Goal: Information Seeking & Learning: Learn about a topic

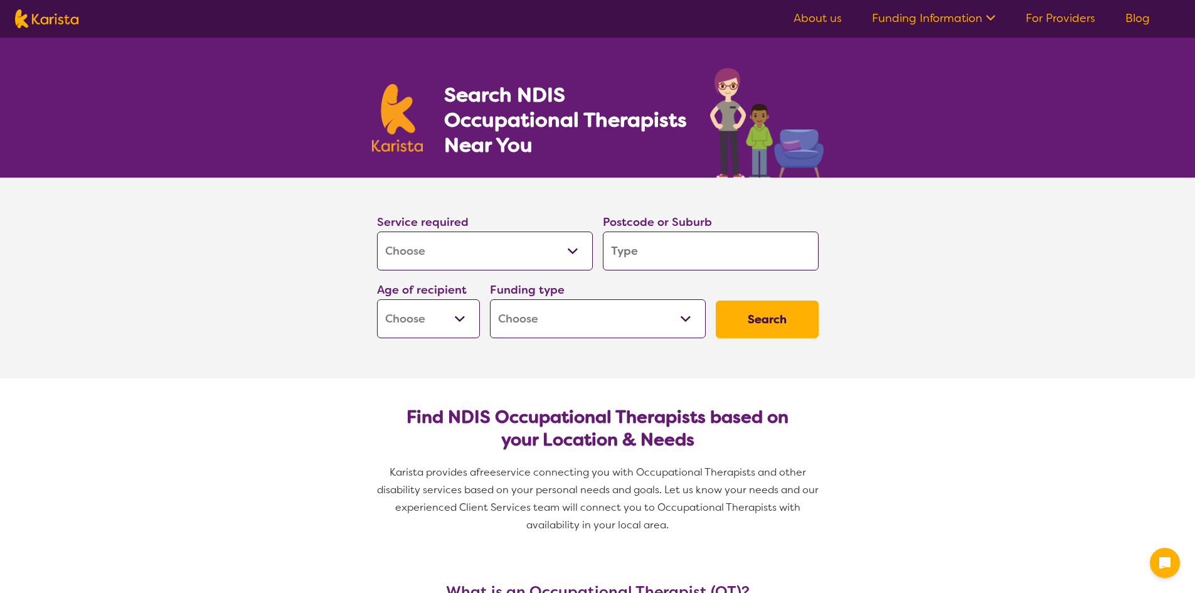
select select "[MEDICAL_DATA]"
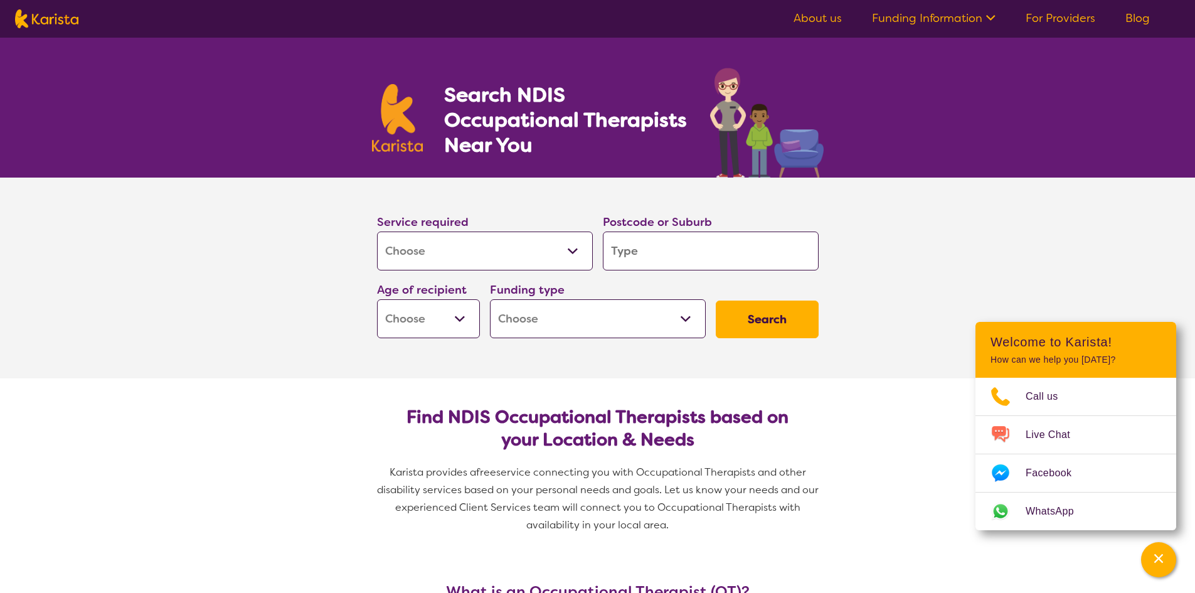
click at [657, 251] on input "search" at bounding box center [711, 250] width 216 height 39
type input "3063"
click at [465, 322] on select "Early Childhood - 0 to 9 Child - 10 to 11 Adolescent - 12 to 17 Adult - 18 to 6…" at bounding box center [428, 318] width 103 height 39
select select "AG"
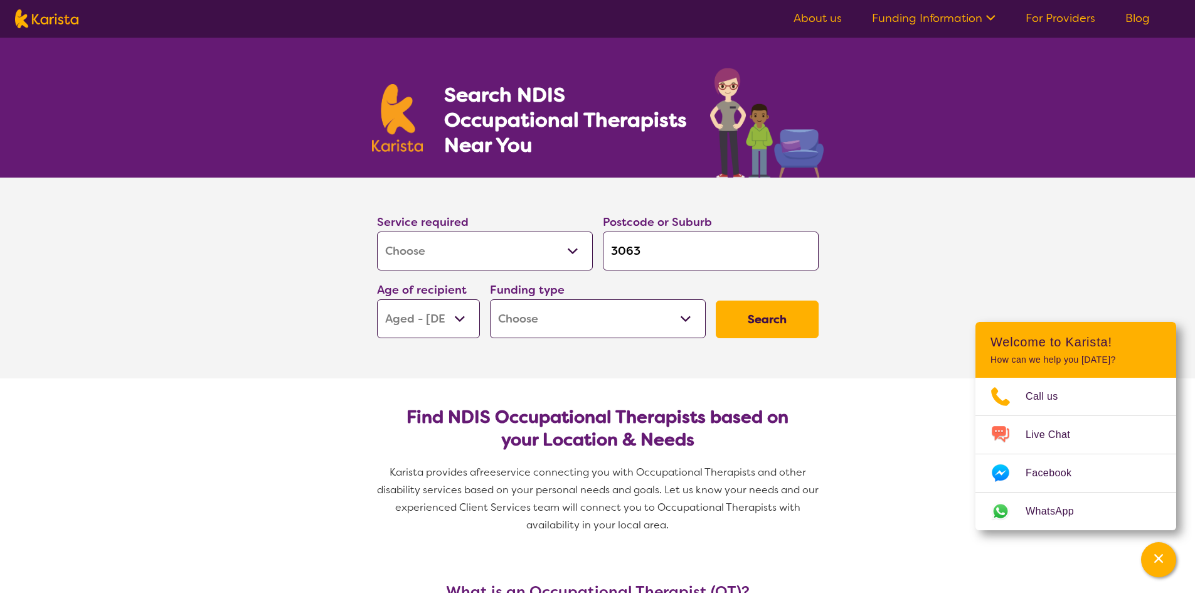
click at [377, 299] on select "Early Childhood - 0 to 9 Child - 10 to 11 Adolescent - 12 to 17 Adult - 18 to 6…" at bounding box center [428, 318] width 103 height 39
select select "AG"
click at [686, 318] on select "Home Care Package (HCP) National Disability Insurance Scheme (NDIS) I don't know" at bounding box center [598, 318] width 216 height 39
select select "HCP"
click at [490, 299] on select "Home Care Package (HCP) National Disability Insurance Scheme (NDIS) I don't know" at bounding box center [598, 318] width 216 height 39
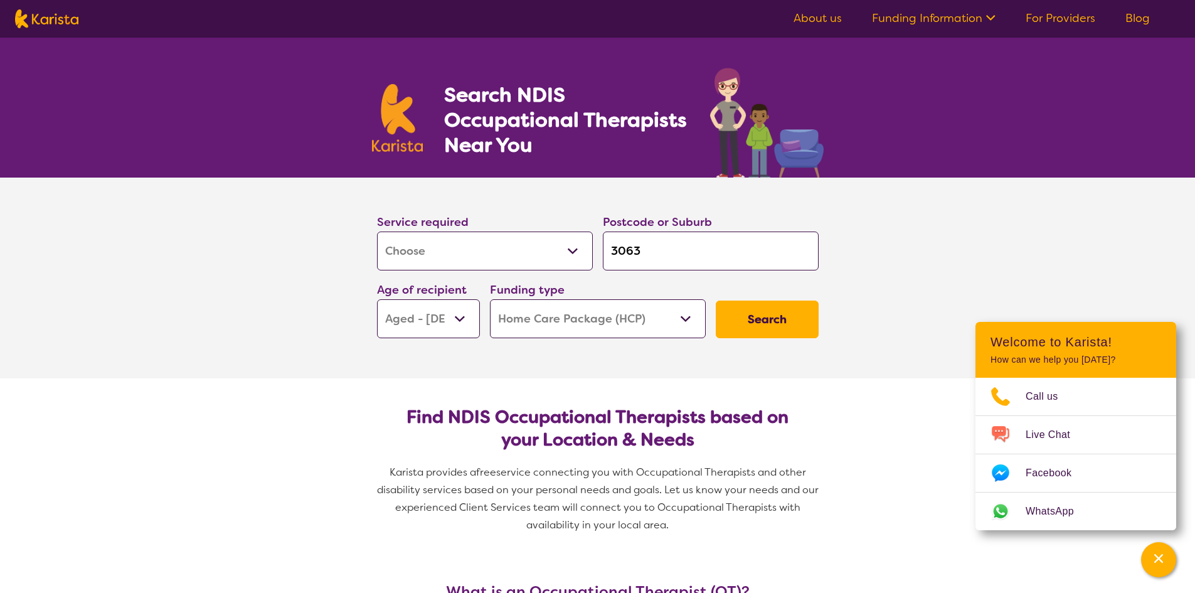
select select "HCP"
click at [761, 319] on button "Search" at bounding box center [767, 319] width 103 height 38
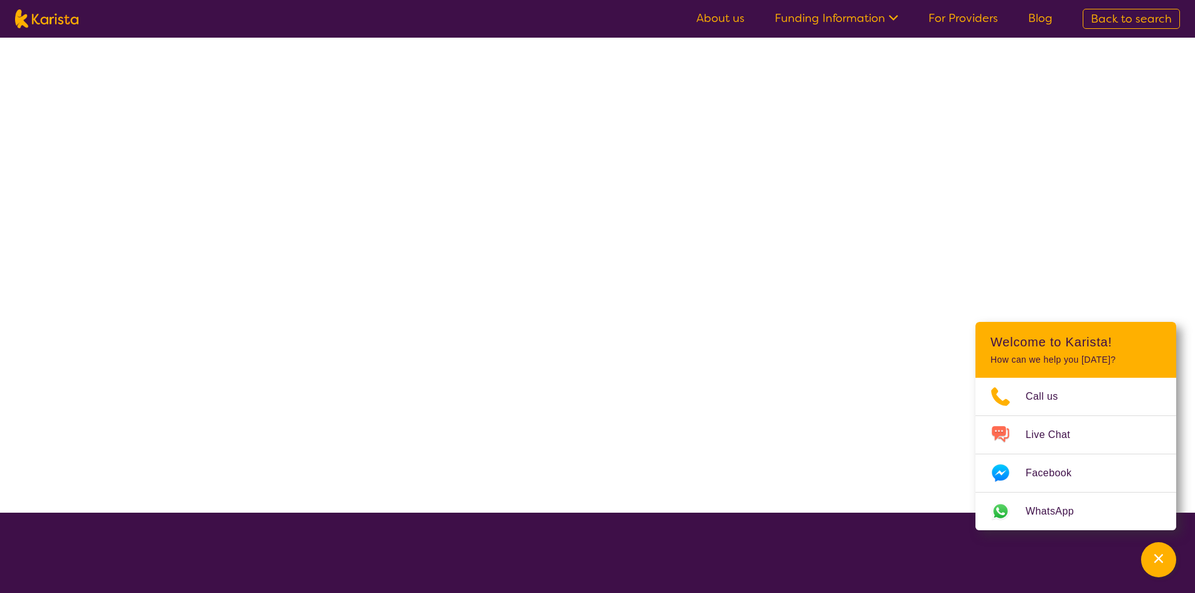
select select "HCP"
select select "[MEDICAL_DATA]"
select select "AG"
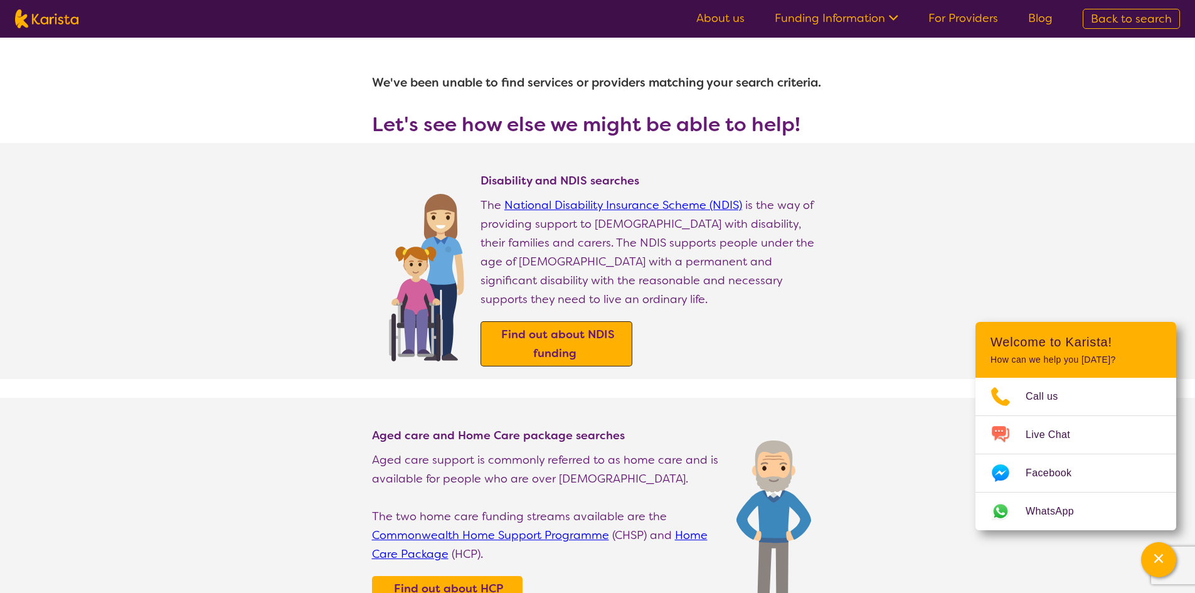
click at [574, 327] on b "Find out about NDIS funding" at bounding box center [558, 344] width 114 height 34
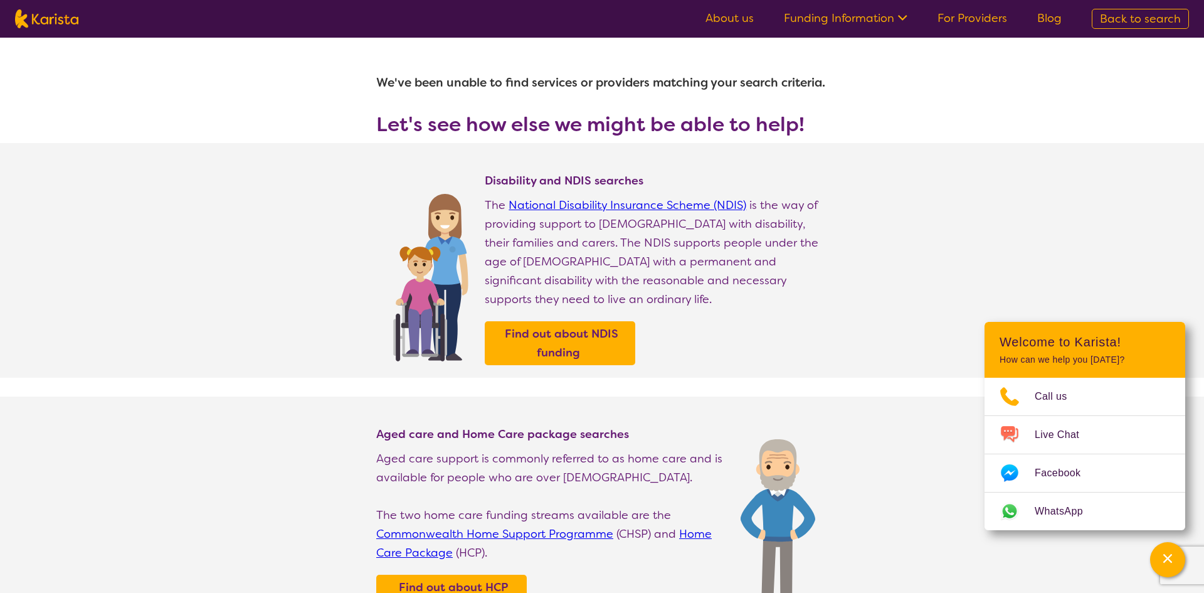
select select "[MEDICAL_DATA]"
select select "AG"
select select "HCP"
select select "[MEDICAL_DATA]"
select select "AG"
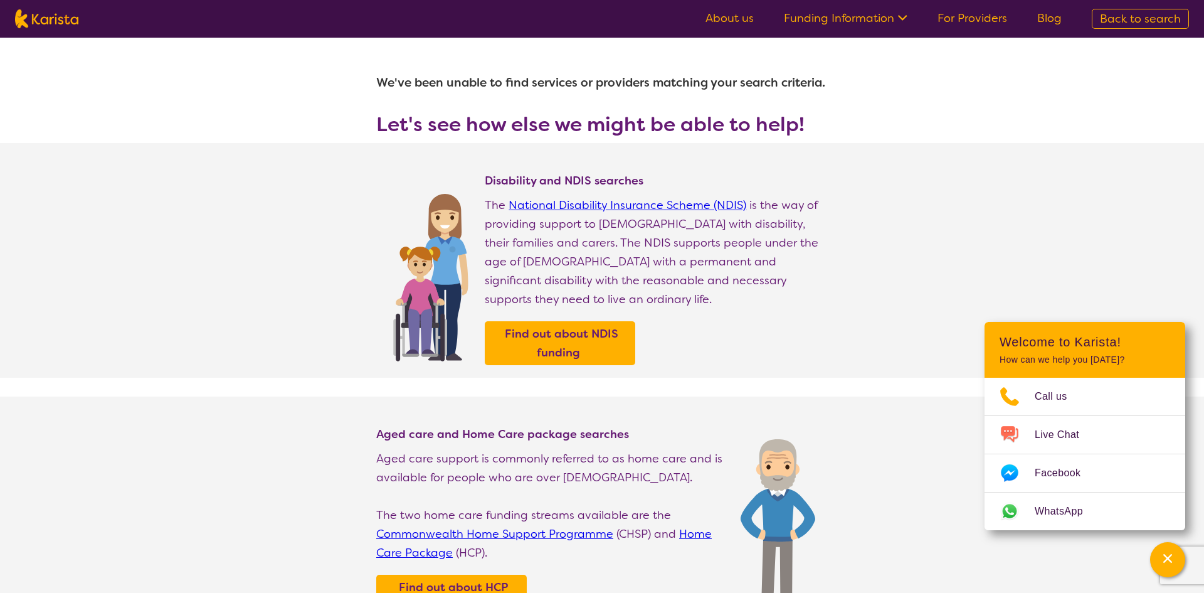
select select "HCP"
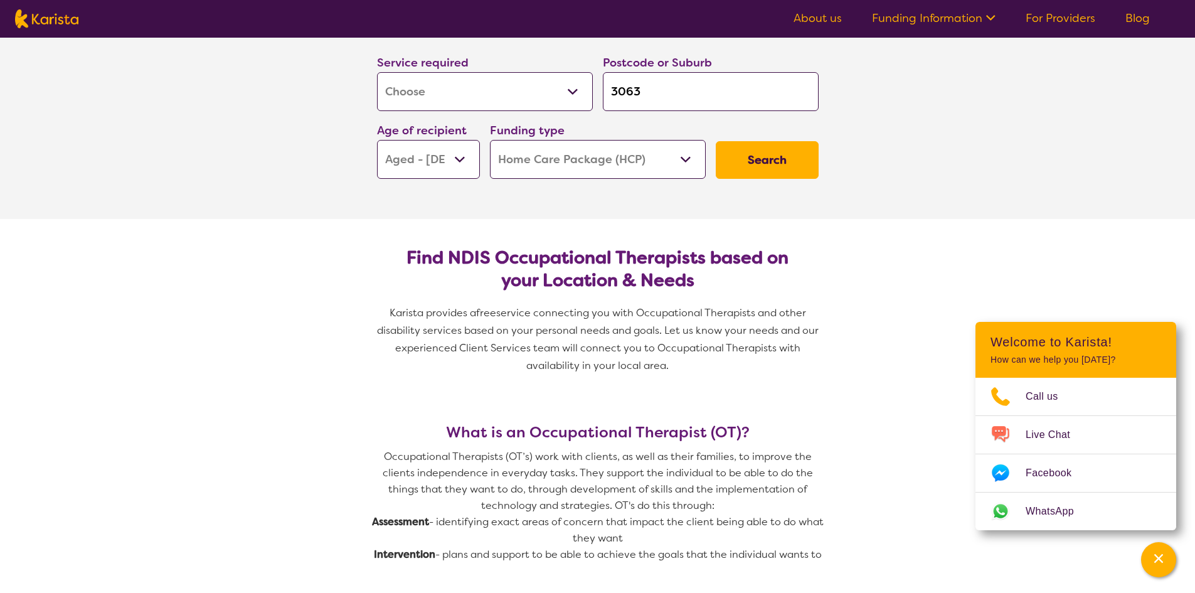
scroll to position [251, 0]
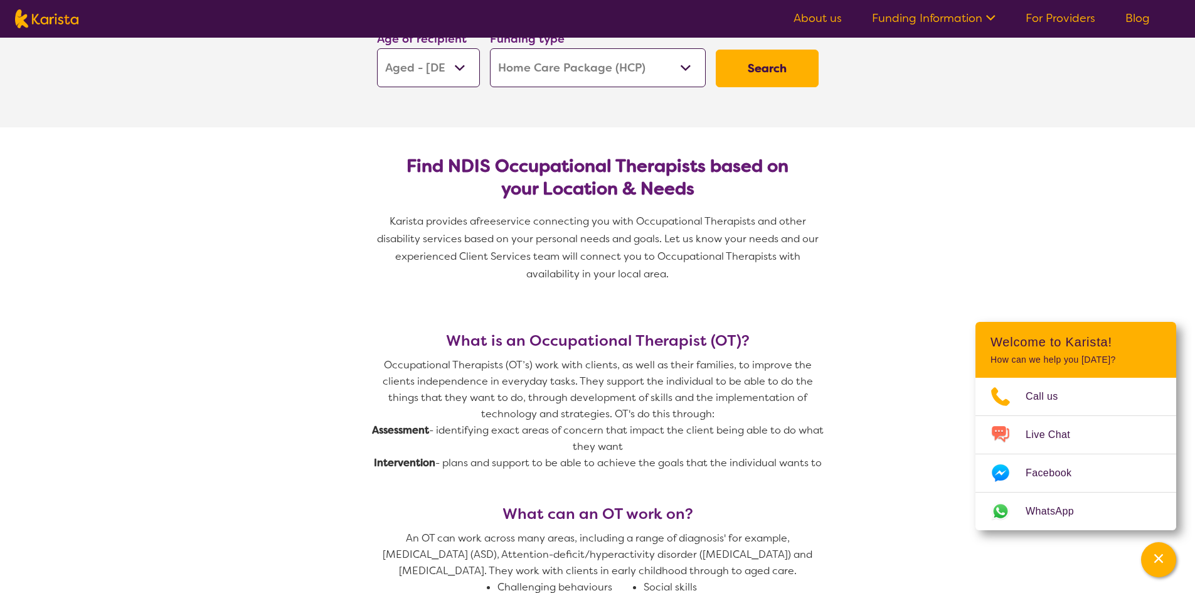
click at [773, 70] on button "Search" at bounding box center [767, 69] width 103 height 38
select select "HCP"
select select "[MEDICAL_DATA]"
select select "AG"
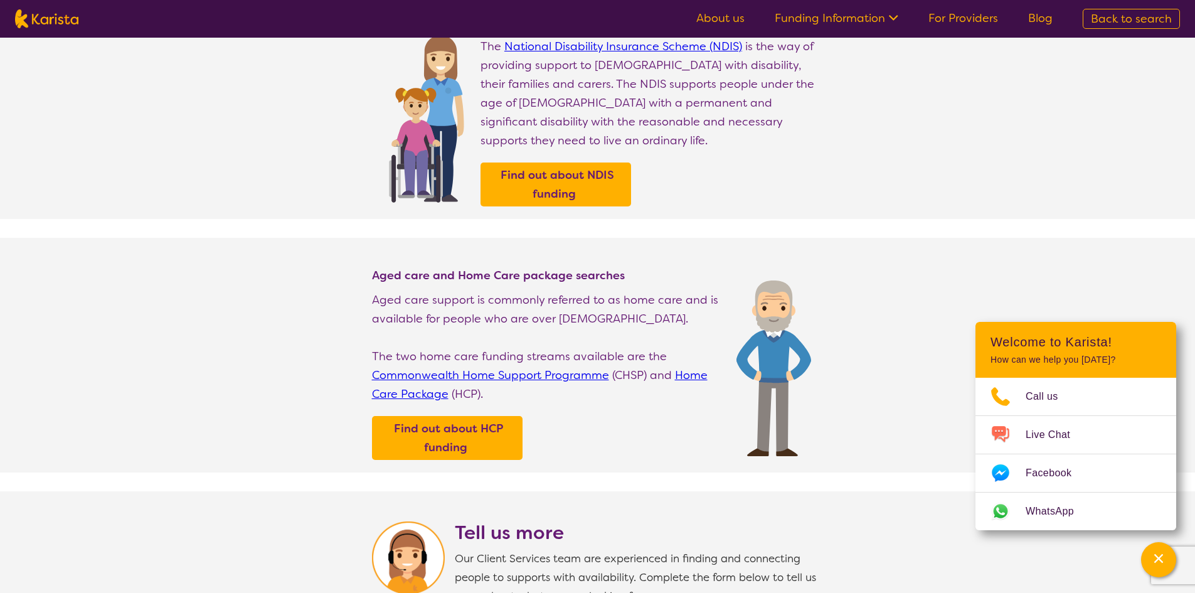
scroll to position [63, 0]
